Goal: Check status: Check status

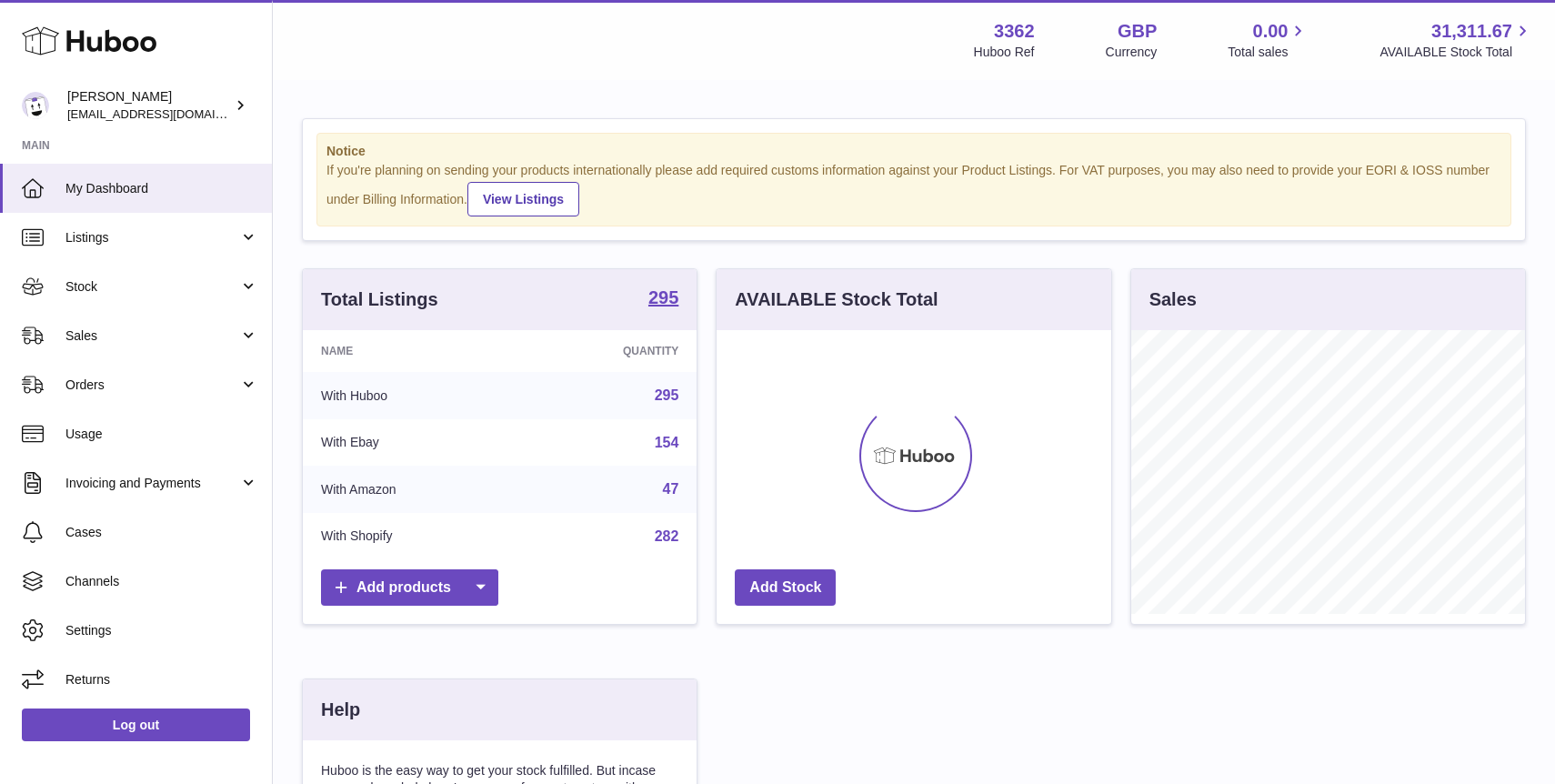
scroll to position [283, 394]
click at [115, 334] on span "Sales" at bounding box center [153, 336] width 174 height 17
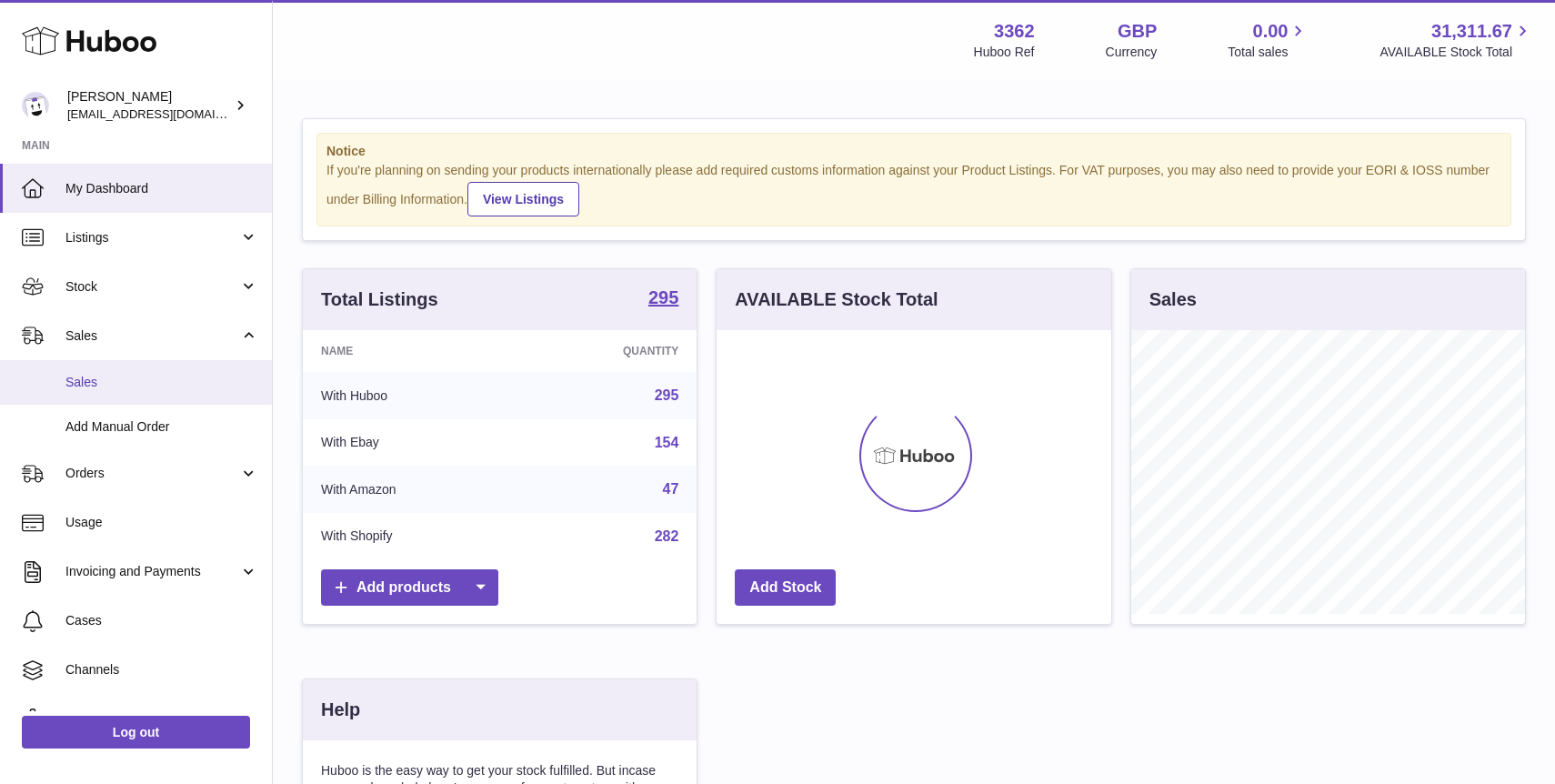
click at [156, 389] on span "Sales" at bounding box center [161, 383] width 192 height 17
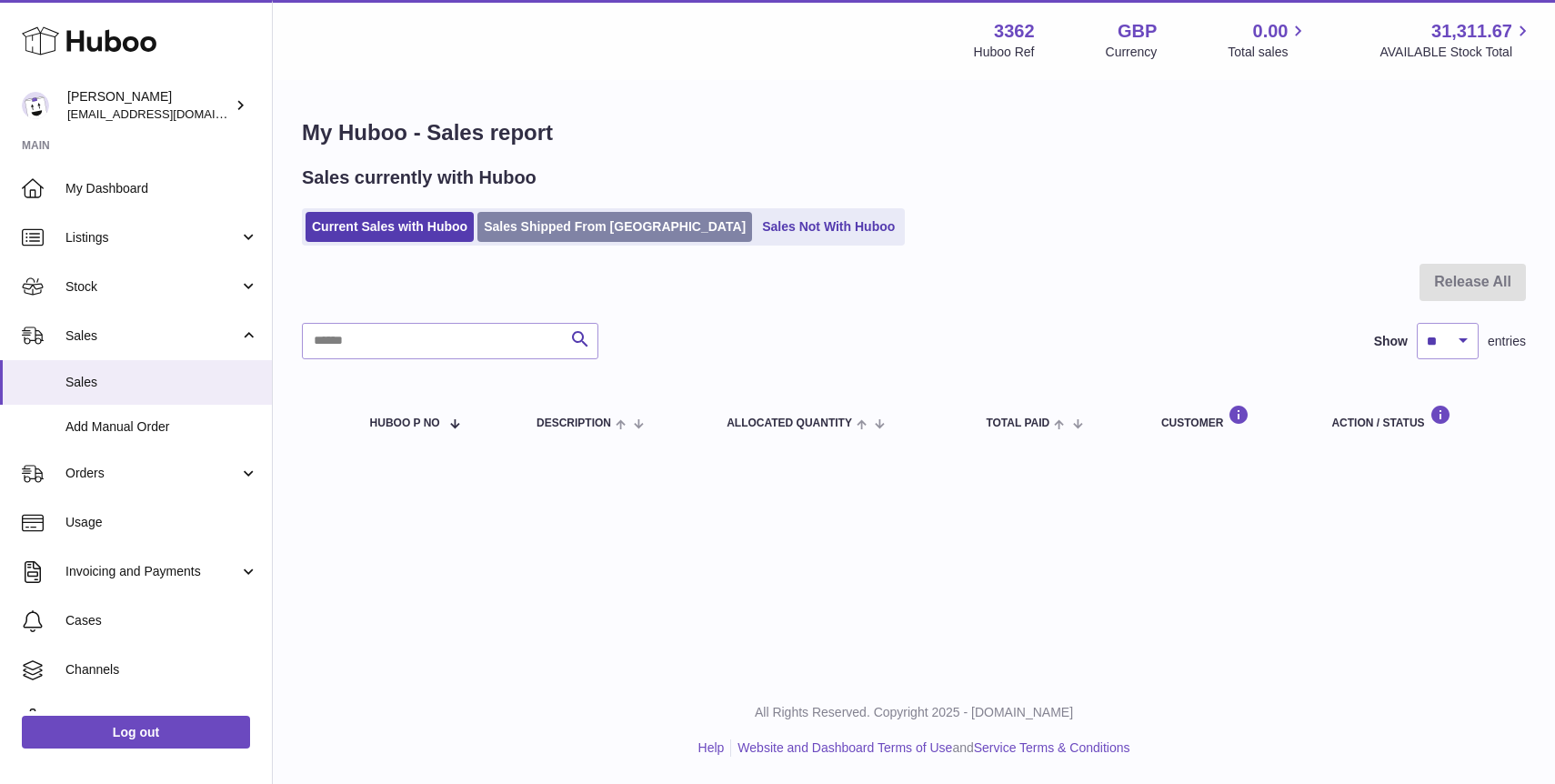
click at [557, 213] on link "Sales Shipped From [GEOGRAPHIC_DATA]" at bounding box center [615, 226] width 275 height 30
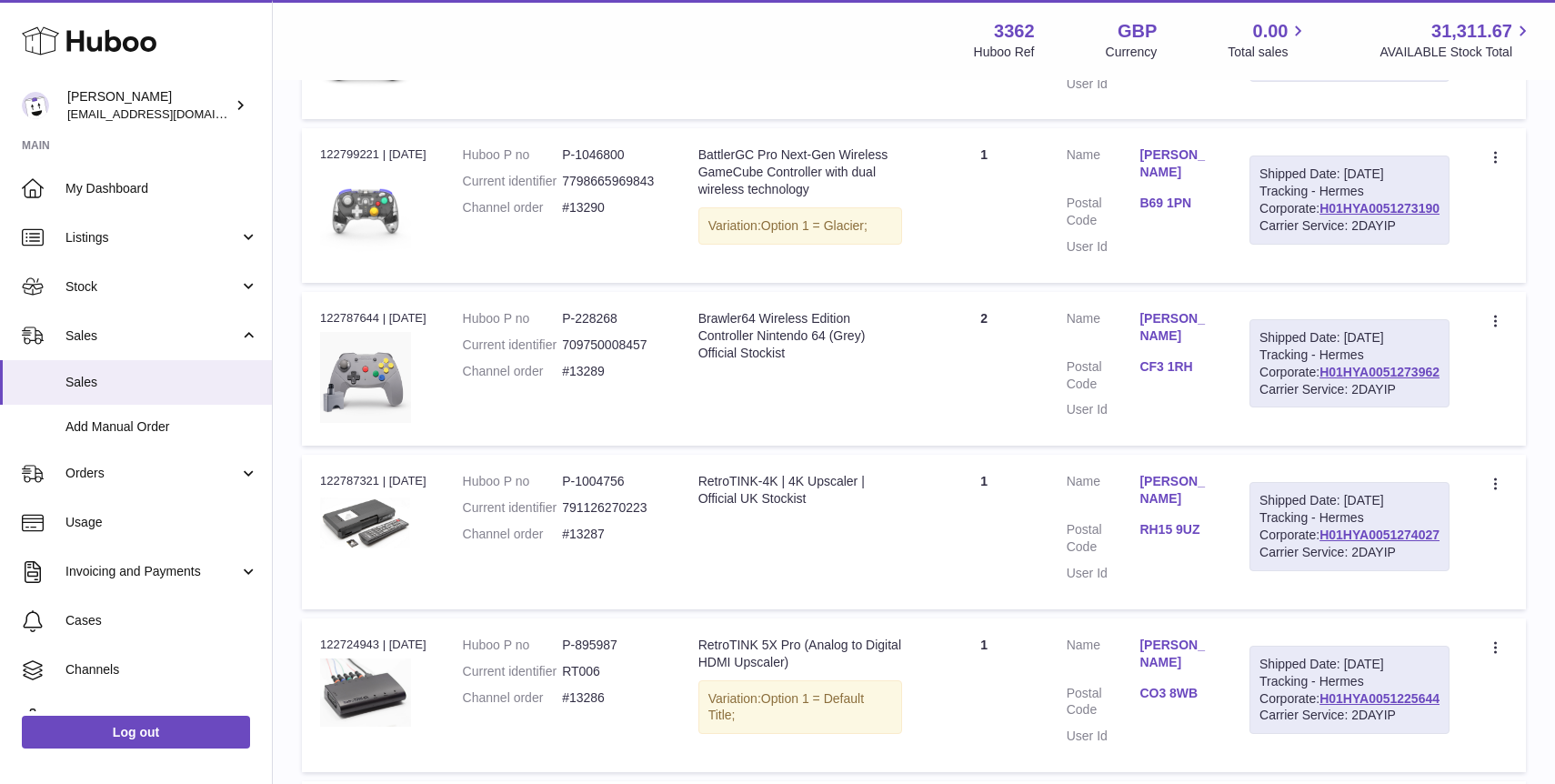
scroll to position [649, 0]
drag, startPoint x: 1422, startPoint y: 638, endPoint x: 1278, endPoint y: 648, distance: 144.3
click at [1278, 568] on div "Shipped Date: [DATE] Tracking - Hermes Corporate: H01HYA0051274027 Carrier Serv…" at bounding box center [1349, 524] width 200 height 89
copy link "H01HYA0051274027"
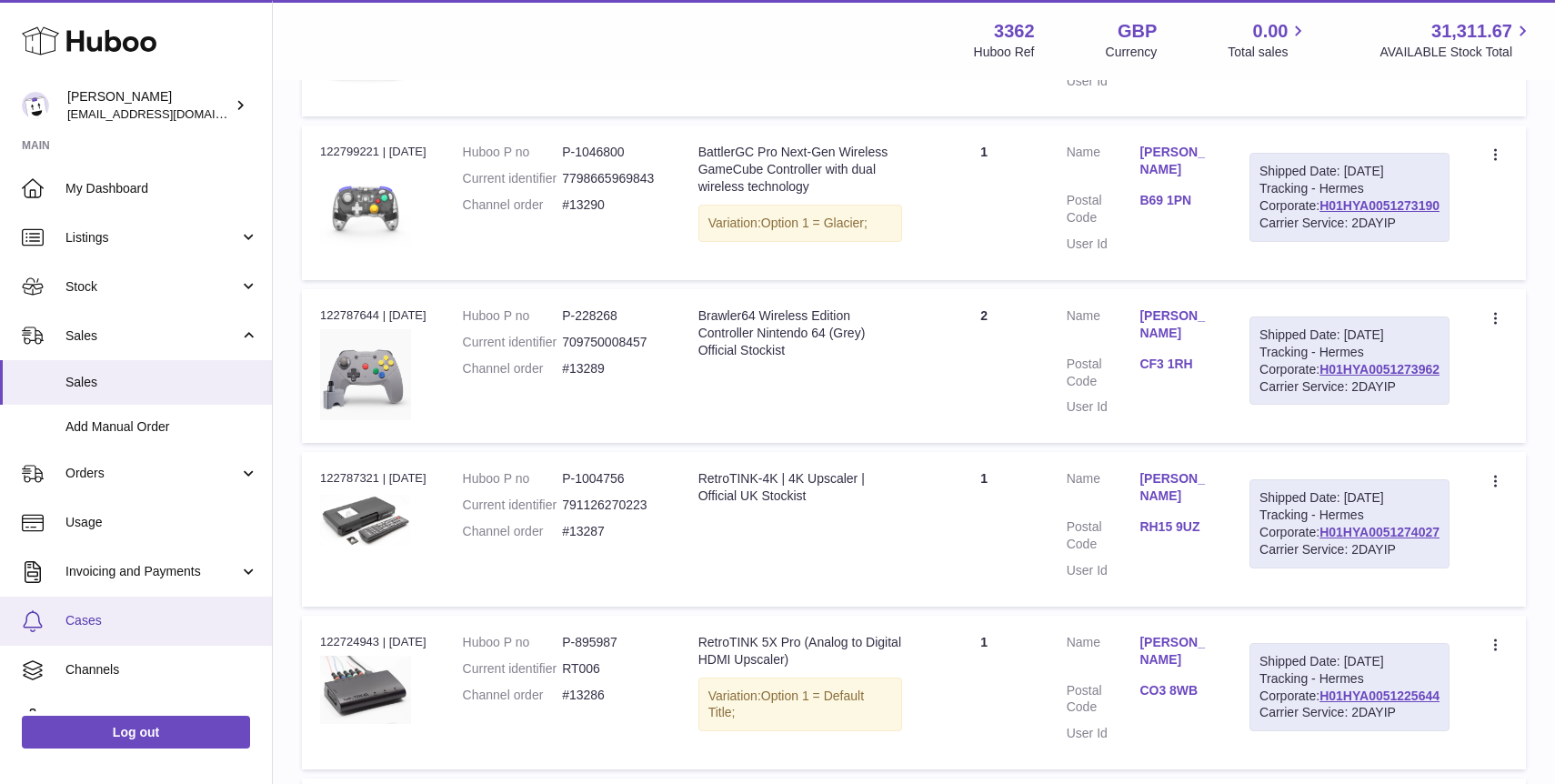
scroll to position [82, 0]
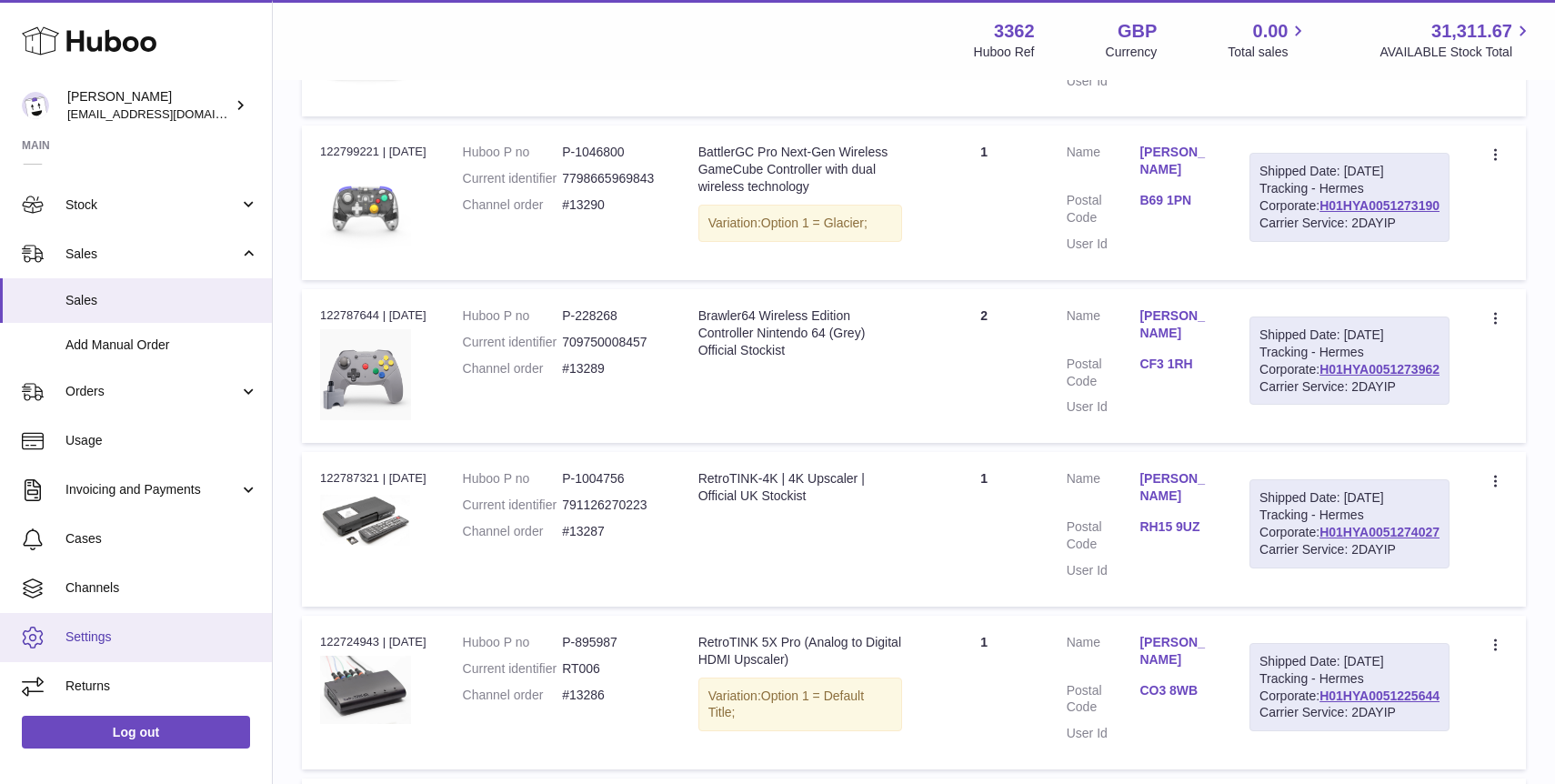
click at [192, 633] on span "Settings" at bounding box center [161, 637] width 192 height 17
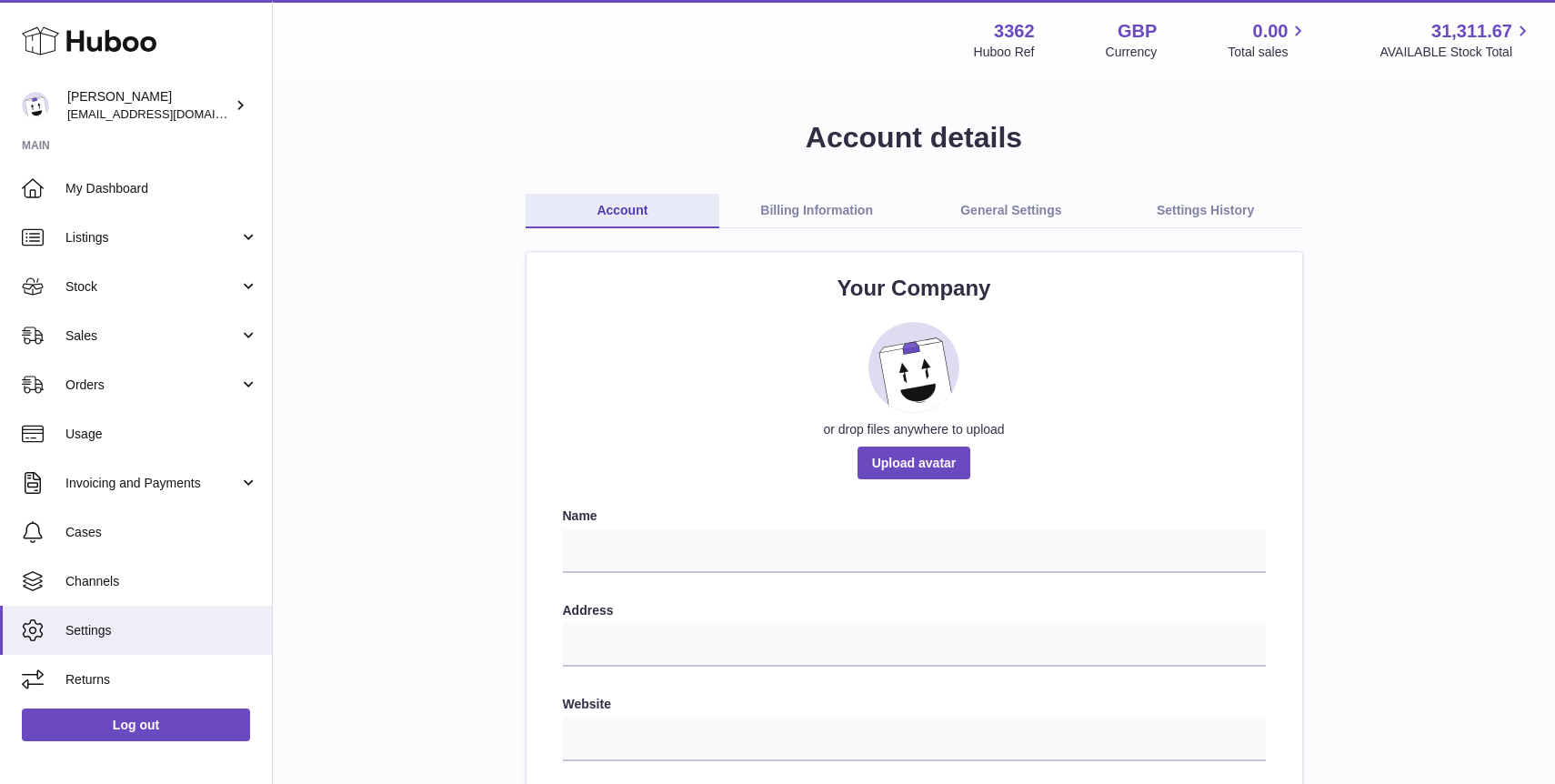
click at [826, 207] on link "Billing Information" at bounding box center [816, 211] width 194 height 35
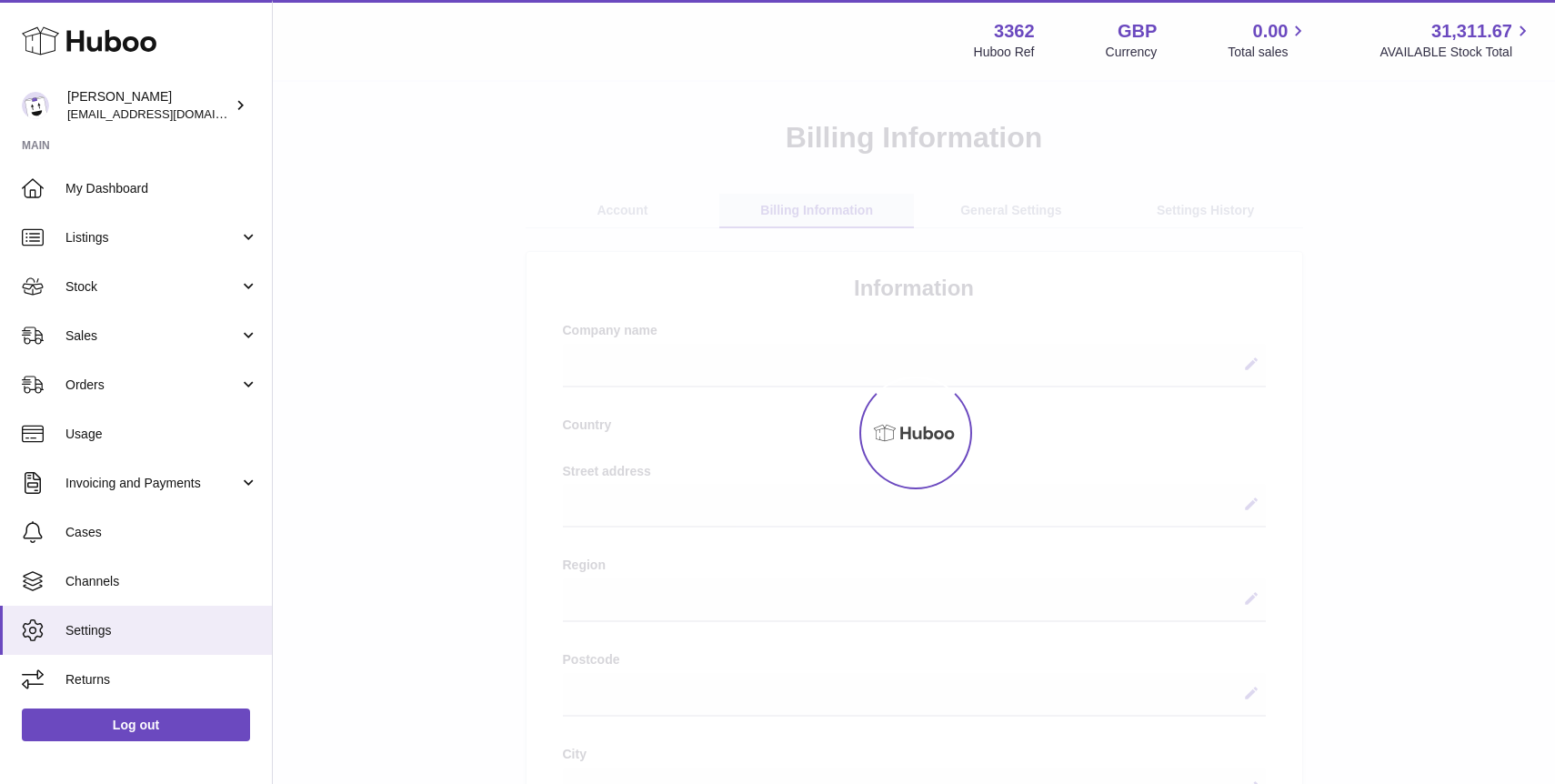
select select
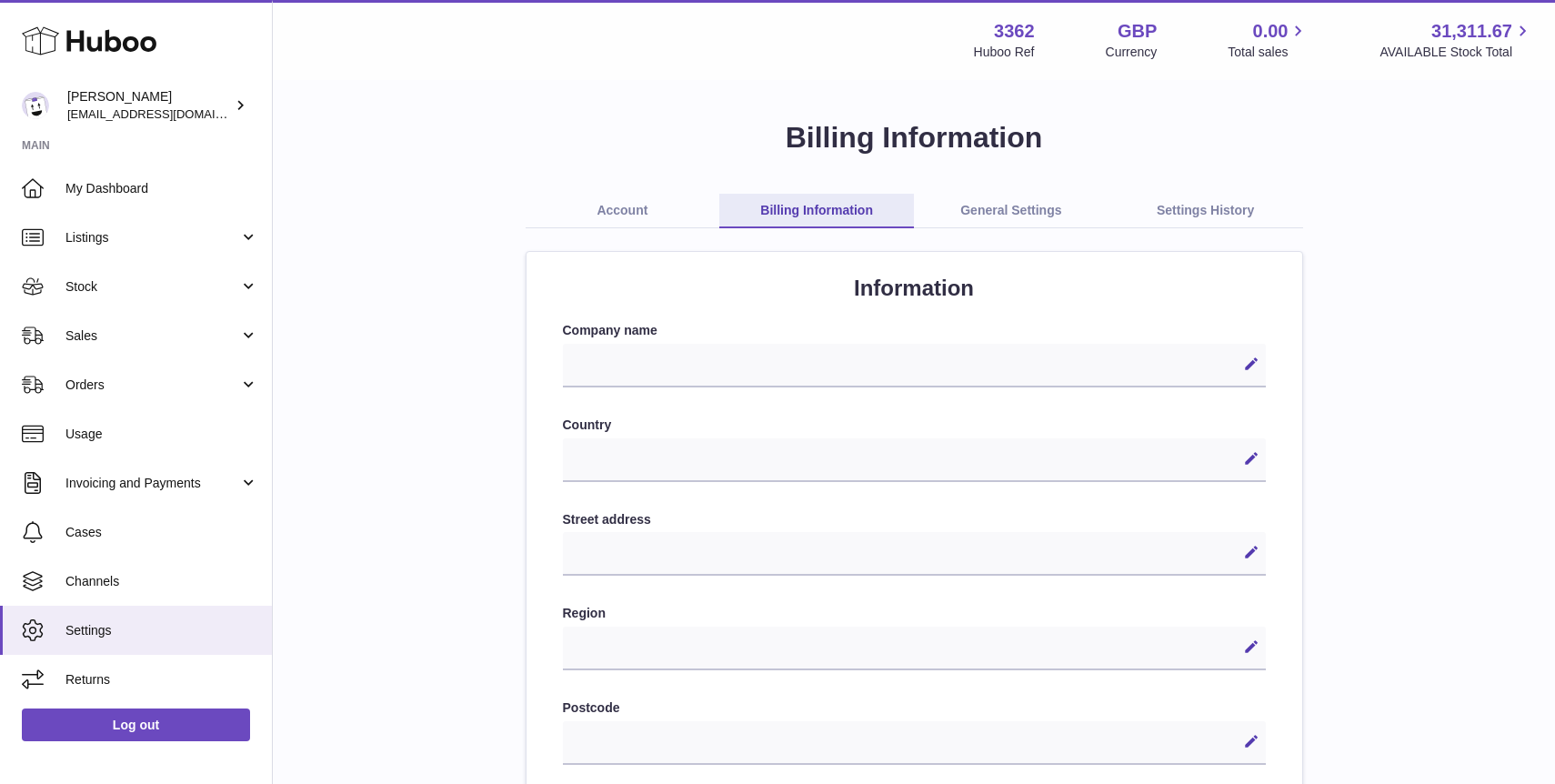
click at [1003, 211] on link "General Settings" at bounding box center [1011, 211] width 194 height 35
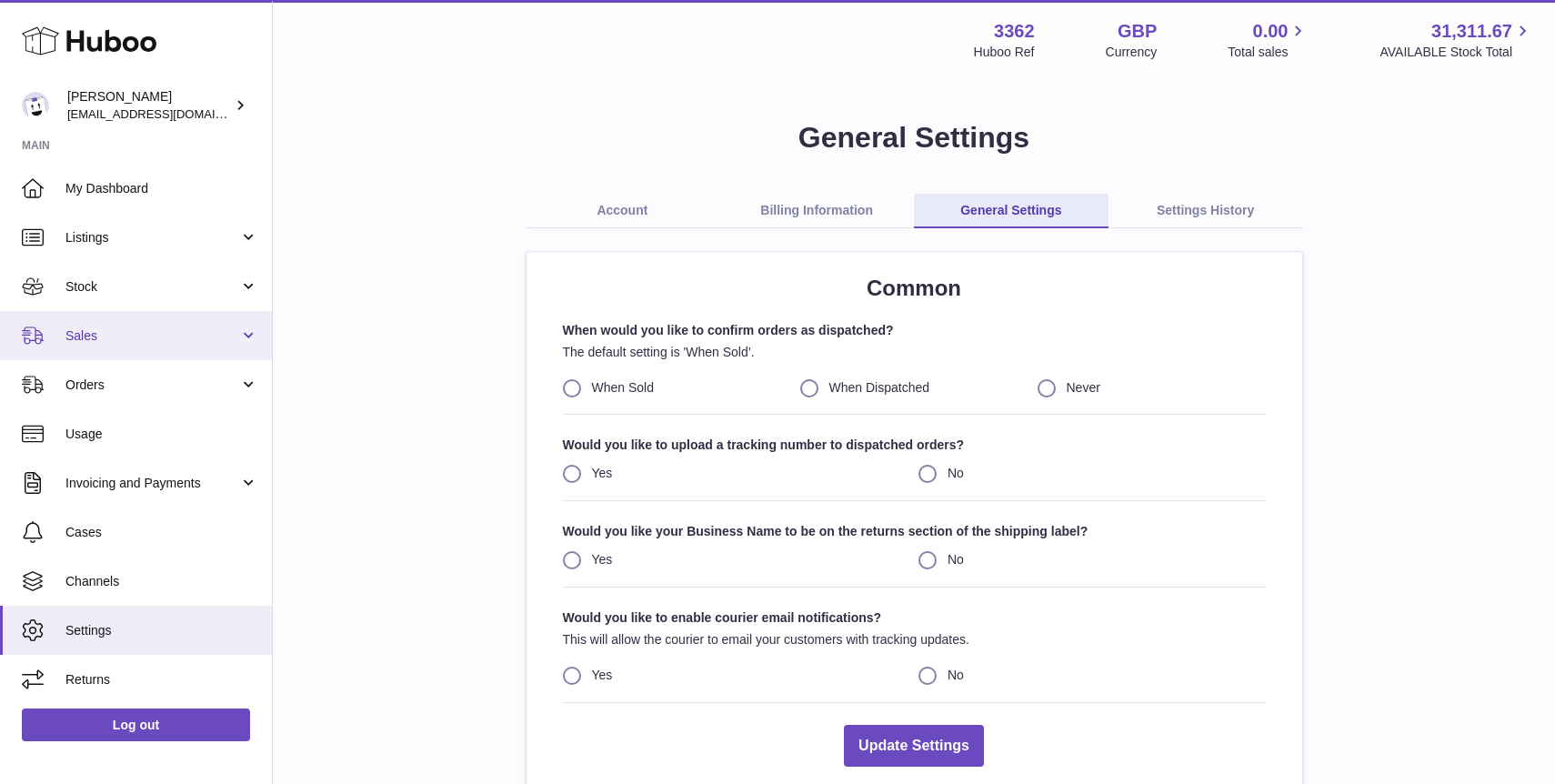
click at [145, 326] on link "Sales" at bounding box center [135, 335] width 272 height 49
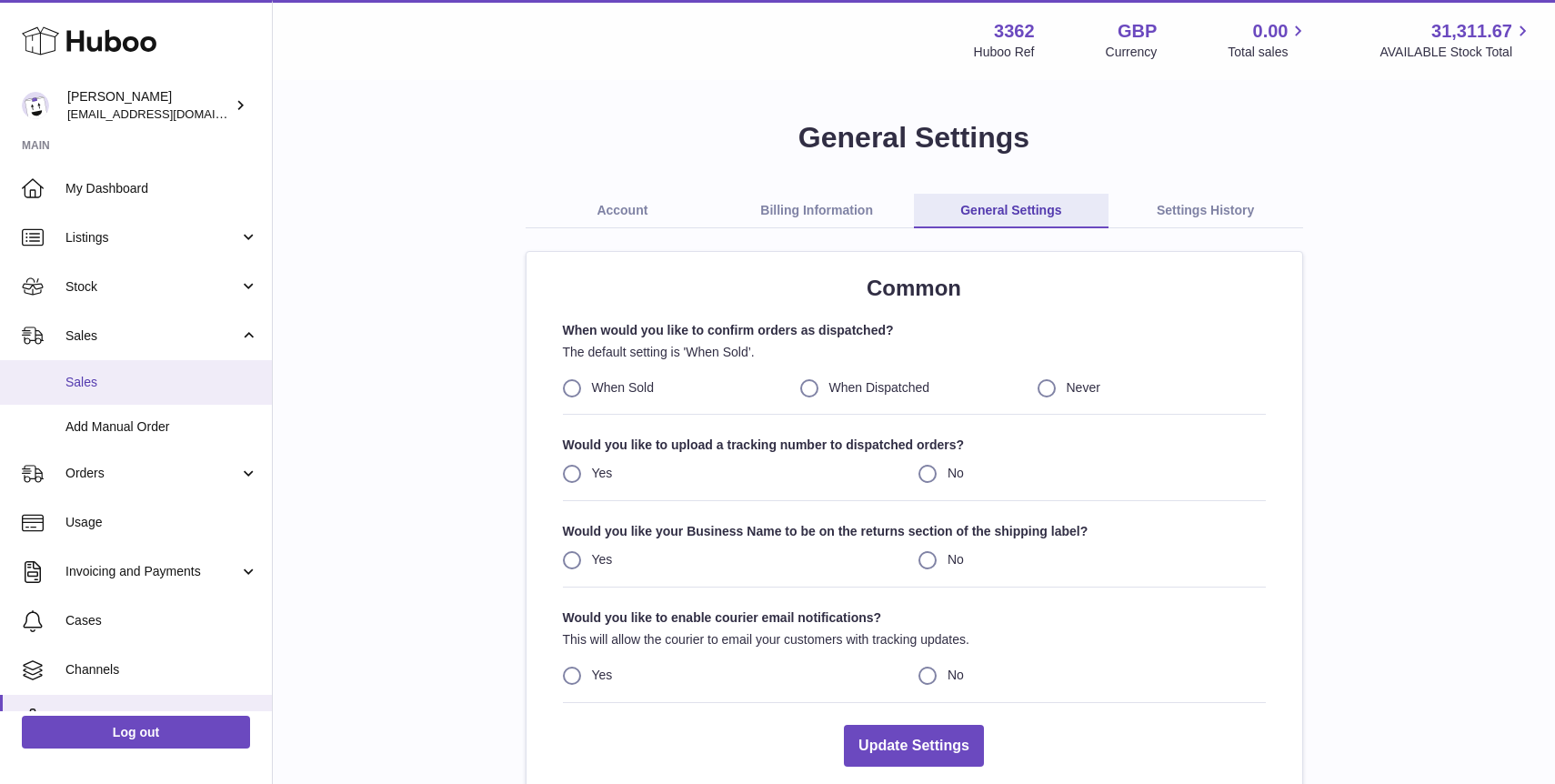
click at [140, 403] on link "Sales" at bounding box center [135, 382] width 272 height 44
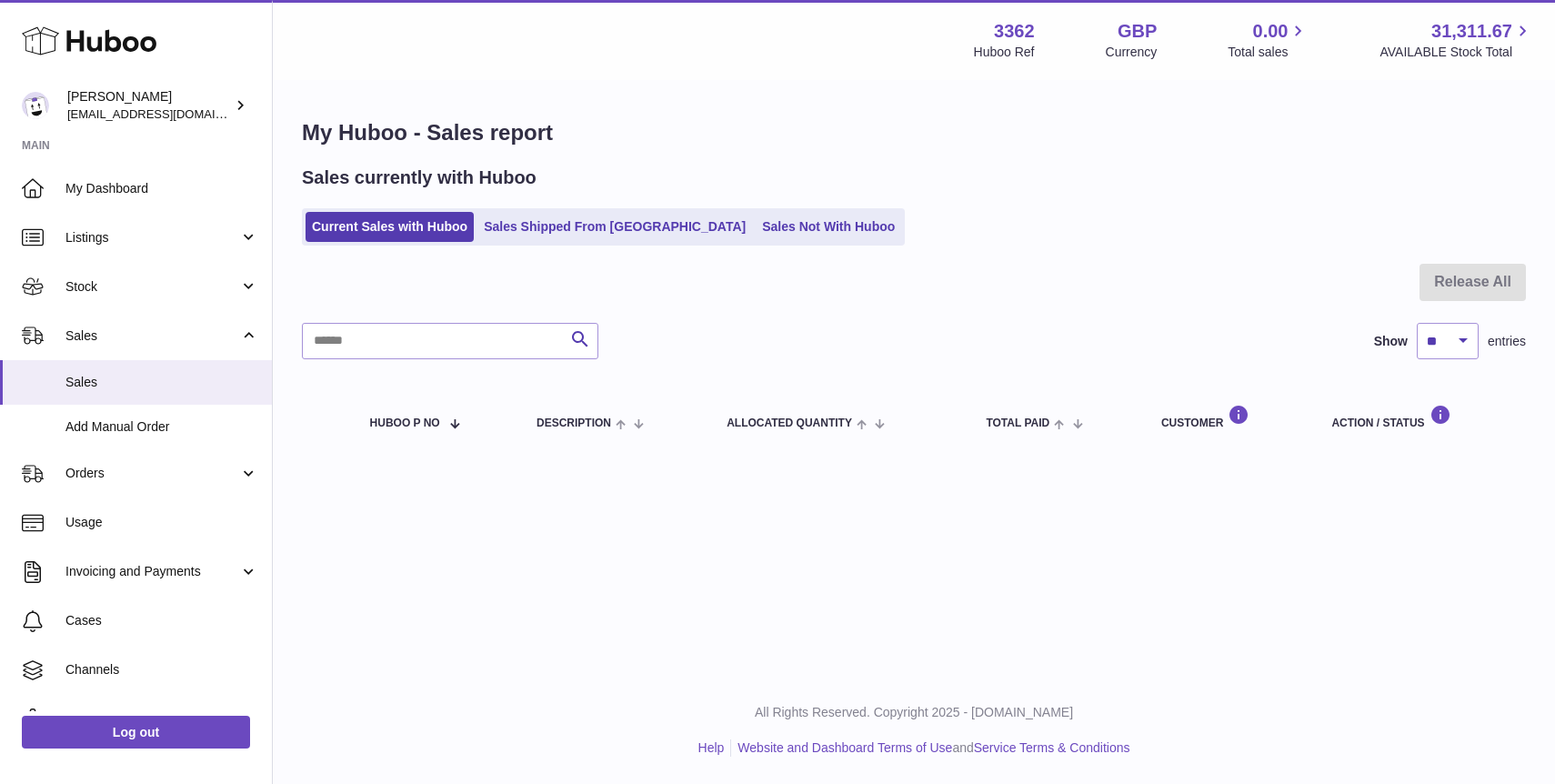
click at [617, 234] on link "Sales Shipped From [GEOGRAPHIC_DATA]" at bounding box center [615, 226] width 275 height 30
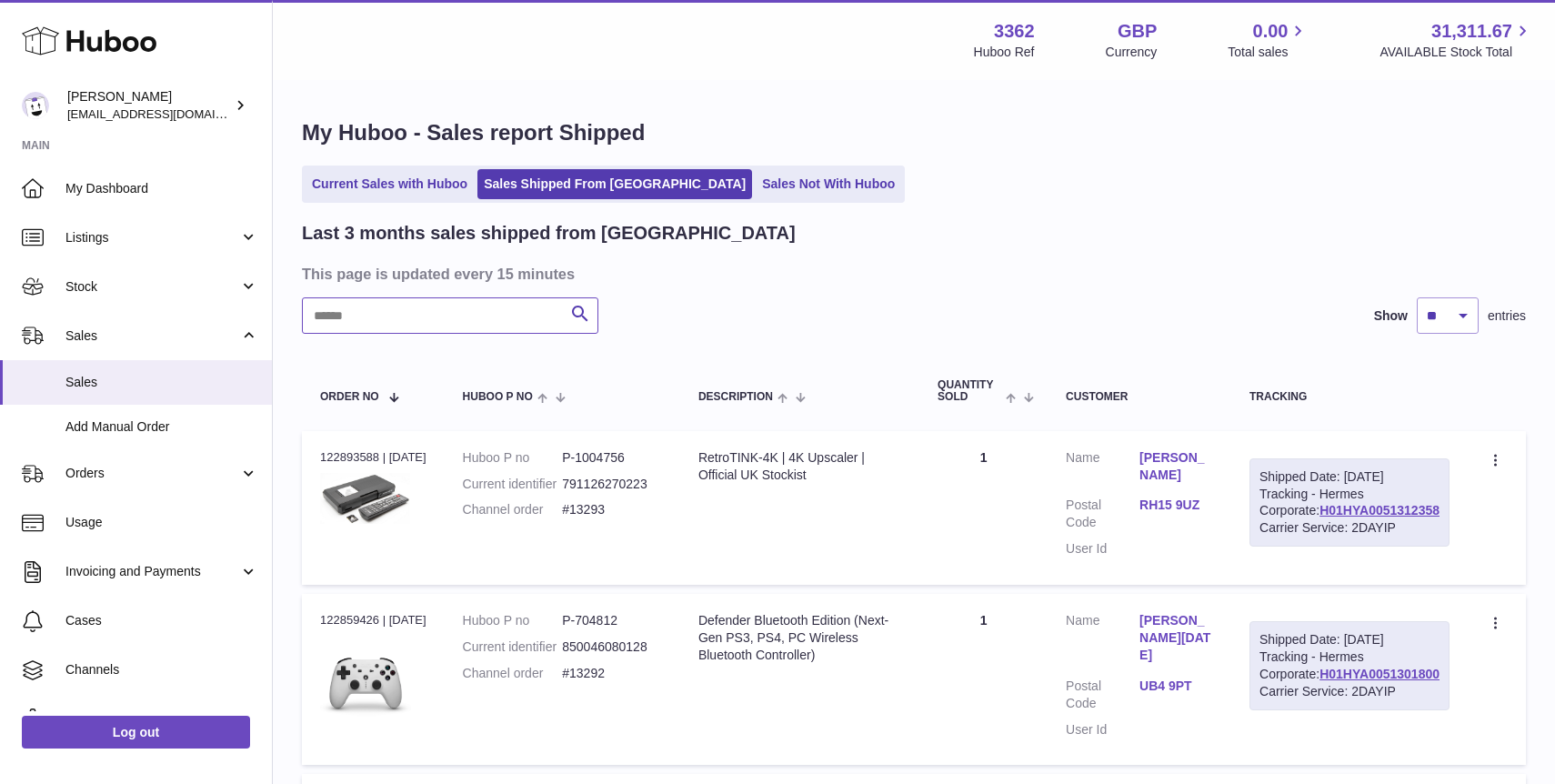
click at [510, 316] on input "text" at bounding box center [450, 316] width 297 height 37
type input "****"
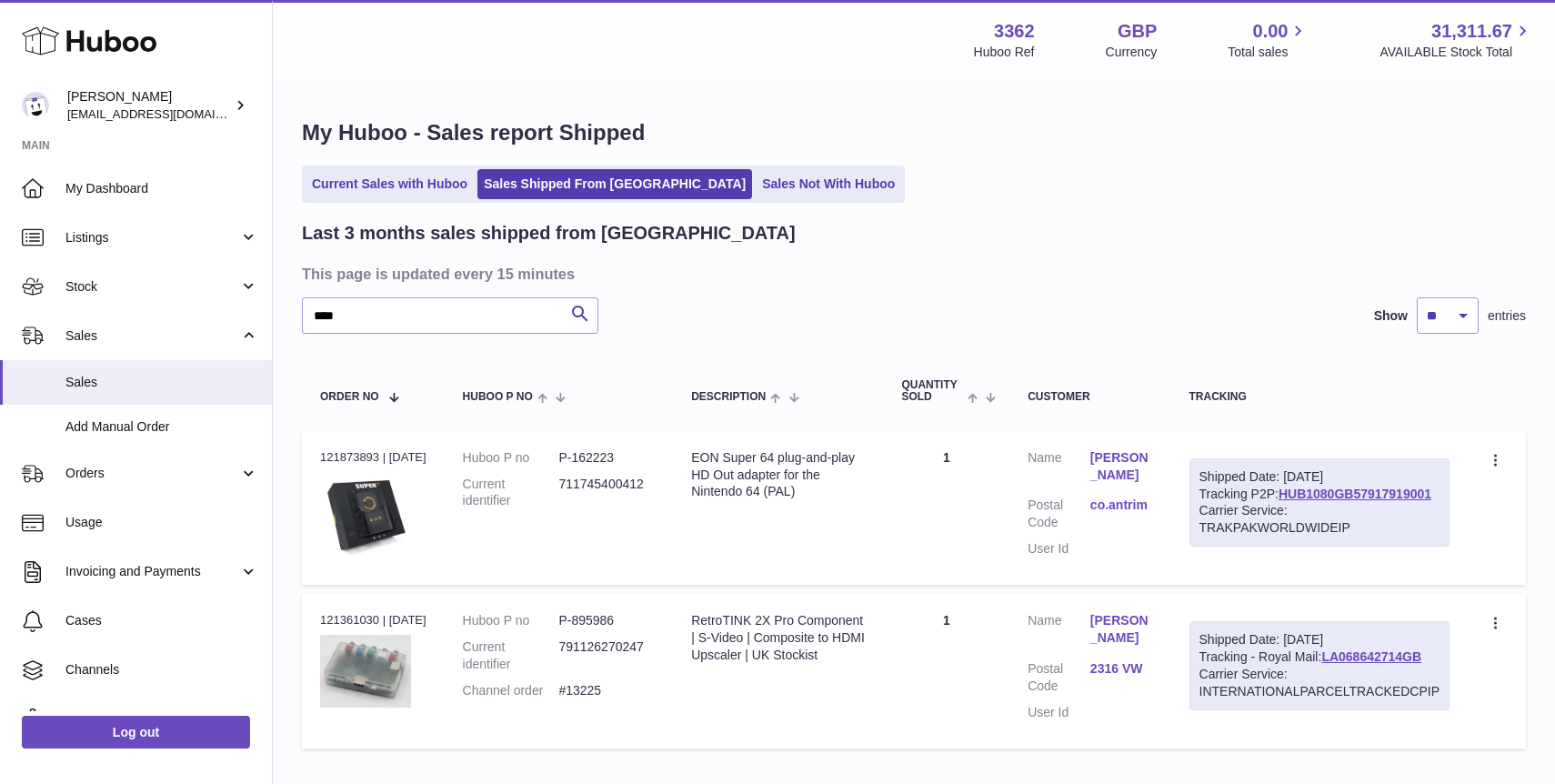
drag, startPoint x: 1388, startPoint y: 546, endPoint x: 1186, endPoint y: 479, distance: 212.8
click at [1186, 479] on td "Shipped Date: 29th Jul 2025 Tracking P2P: HUB1080GB57917919001 Carrier Service:…" at bounding box center [1319, 508] width 297 height 154
copy div "Shipped Date: 29th Jul 2025 Tracking P2P: HUB1080GB57917919001 Carrier Service:…"
click at [761, 187] on link "Sales Not With Huboo" at bounding box center [829, 184] width 145 height 30
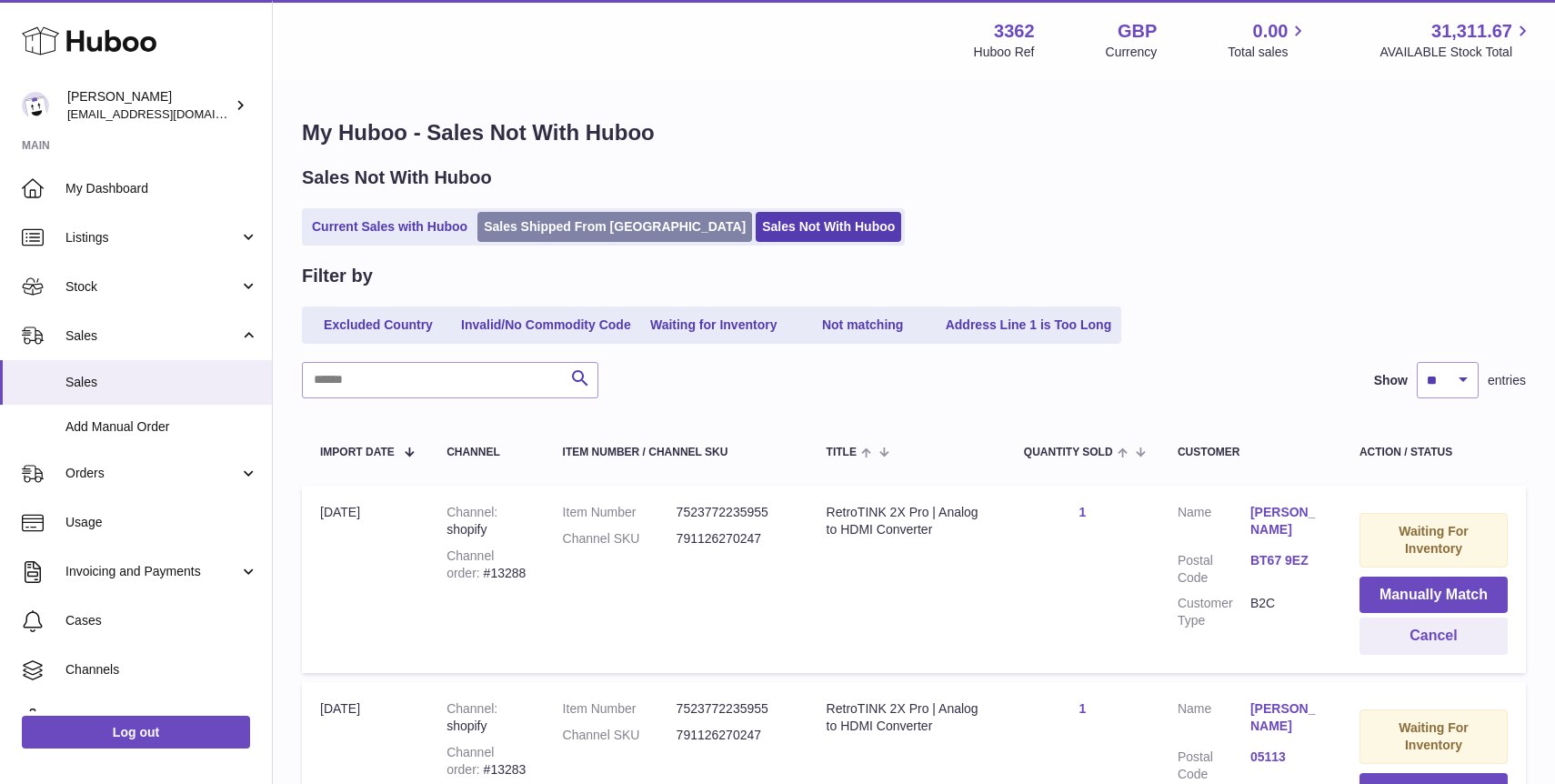
click at [569, 226] on link "Sales Shipped From [GEOGRAPHIC_DATA]" at bounding box center [615, 226] width 275 height 30
